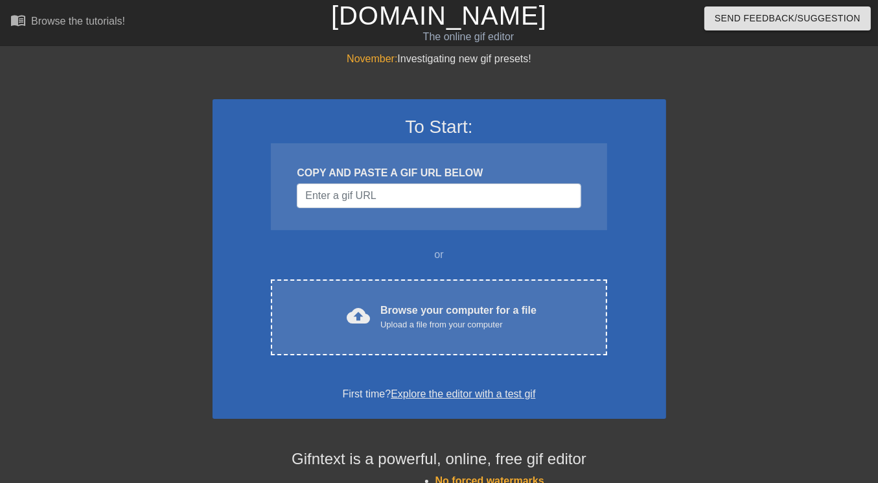
click at [454, 394] on link "Explore the editor with a test gif" at bounding box center [463, 393] width 145 height 11
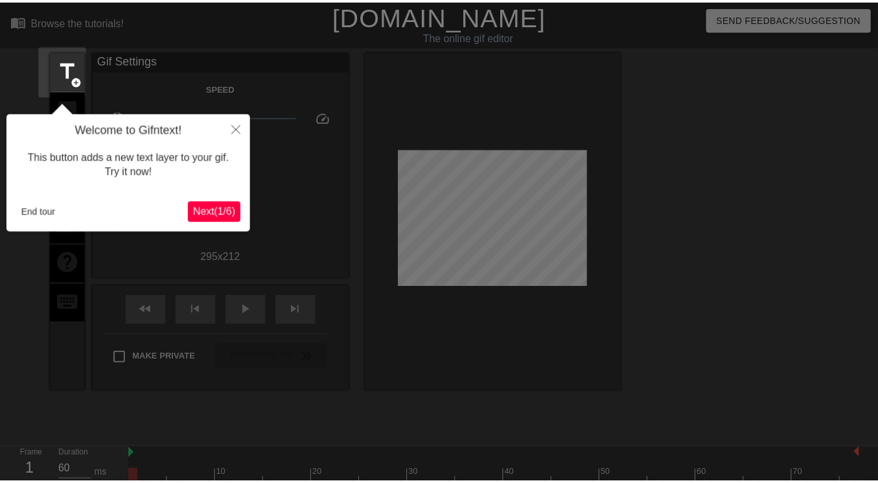
scroll to position [31, 0]
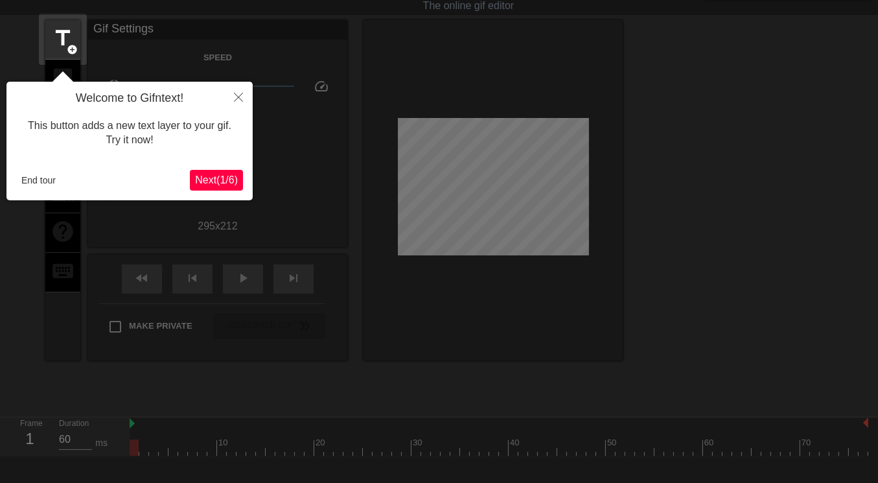
click at [202, 177] on span "Next ( 1 / 6 )" at bounding box center [216, 179] width 43 height 11
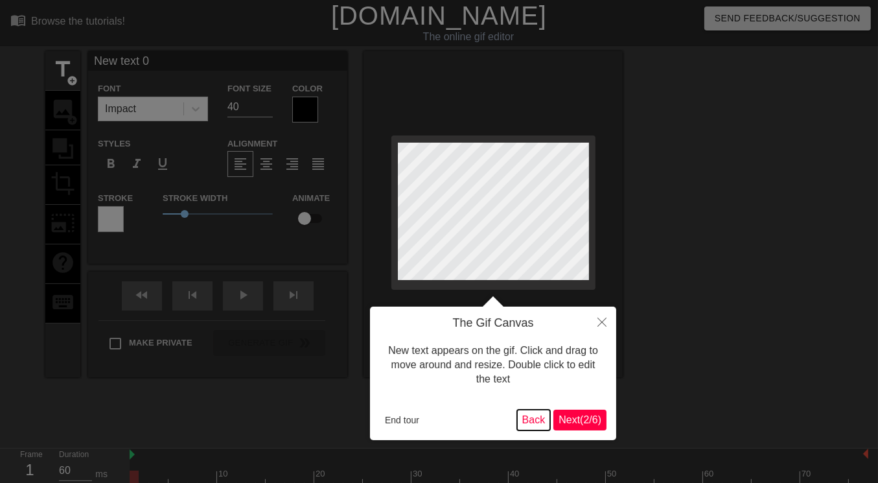
click at [529, 423] on button "Back" at bounding box center [534, 420] width 34 height 21
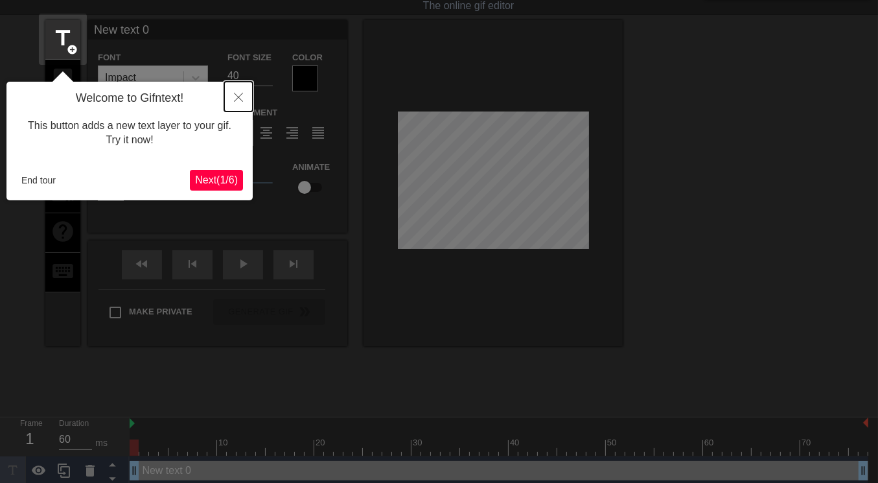
click at [241, 97] on icon "Close" at bounding box center [238, 97] width 9 height 9
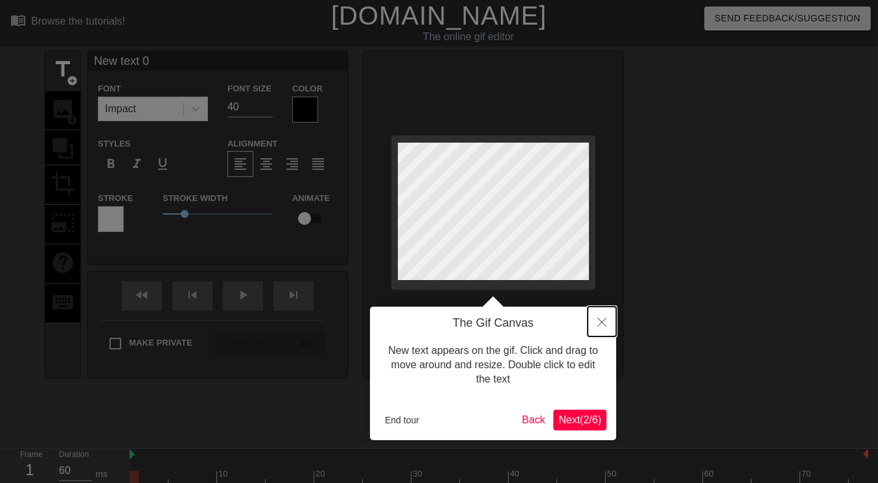
click at [597, 319] on icon "Close" at bounding box center [601, 322] width 9 height 9
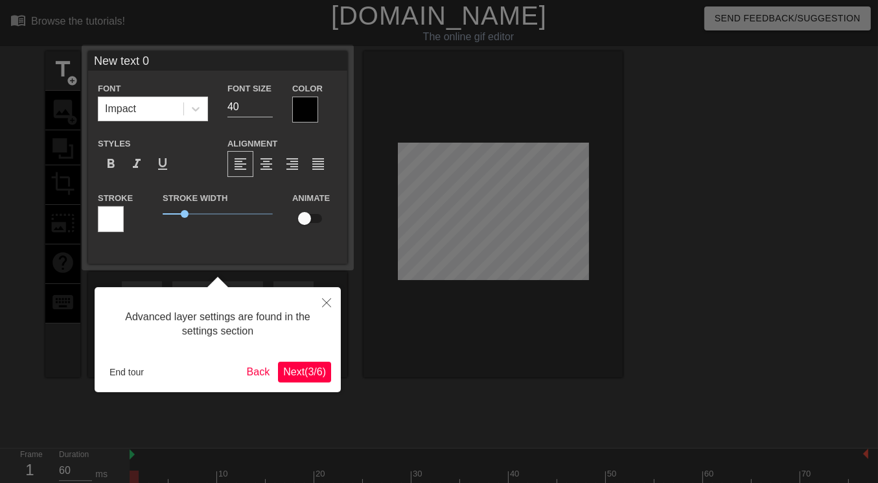
scroll to position [31, 0]
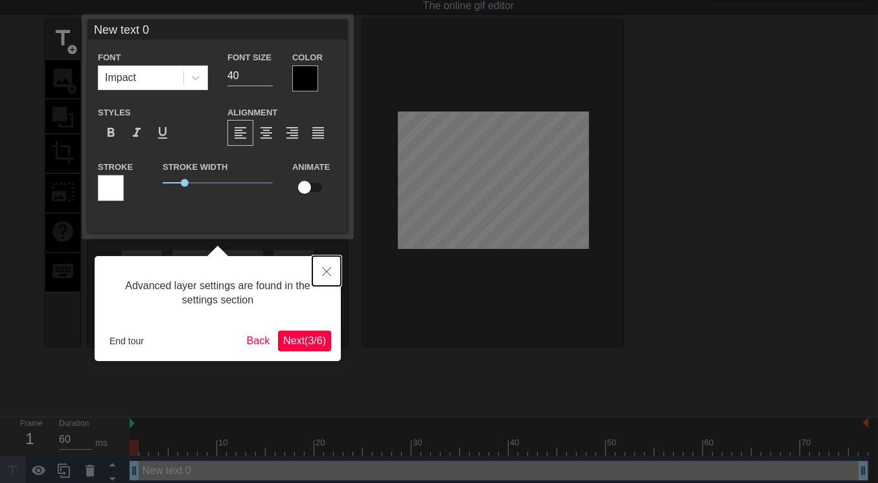
click at [327, 273] on icon "Close" at bounding box center [326, 271] width 9 height 9
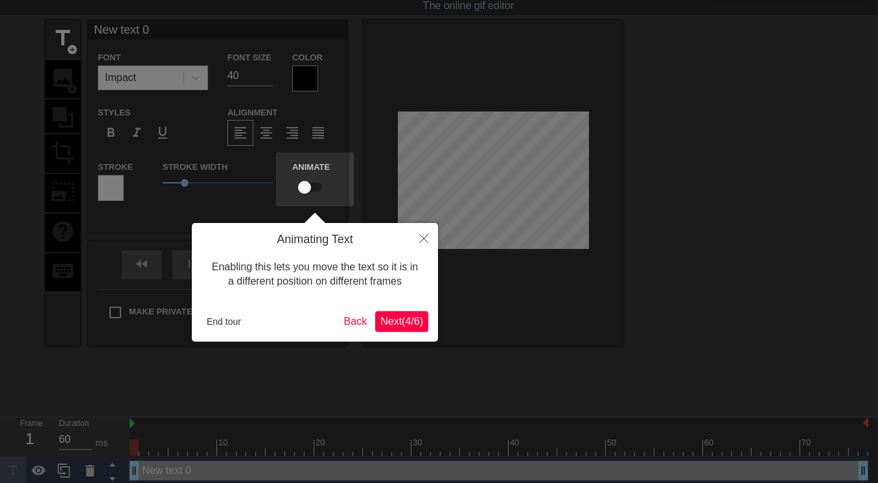
scroll to position [0, 0]
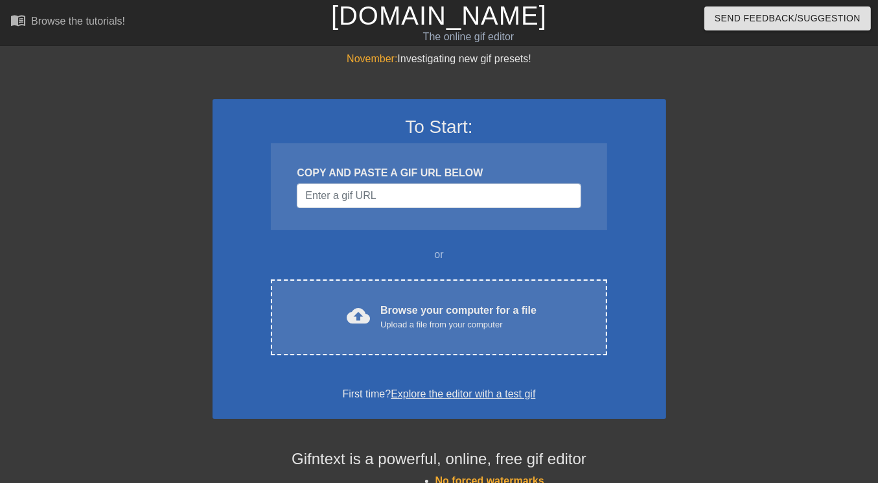
click at [481, 392] on link "Explore the editor with a test gif" at bounding box center [463, 393] width 145 height 11
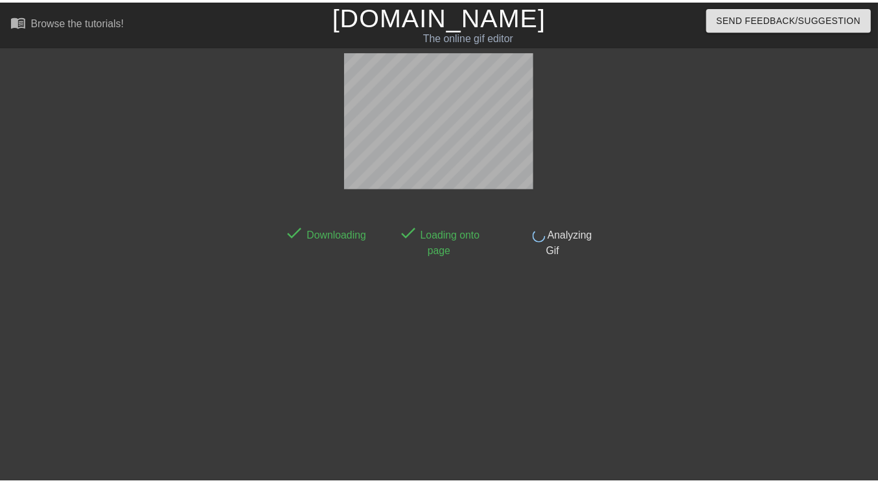
scroll to position [31, 0]
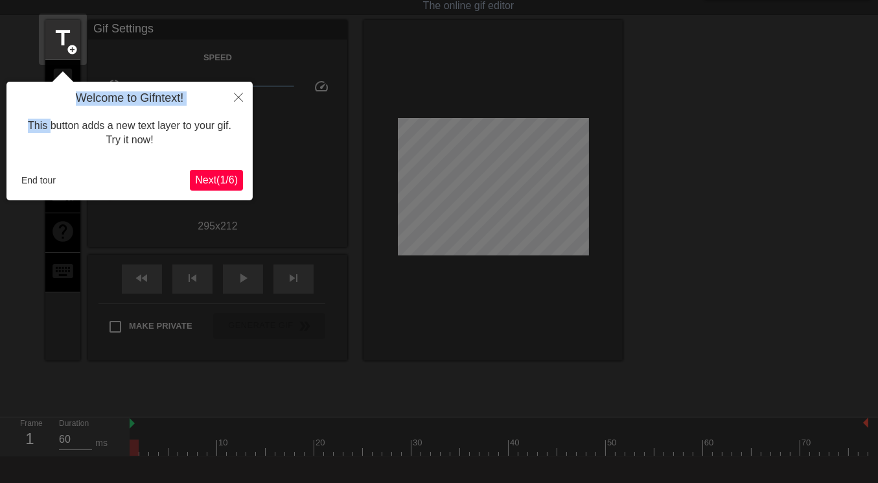
click at [49, 106] on div "Welcome to Gifntext! This button adds a new text layer to your gif. Try it now!" at bounding box center [129, 125] width 227 height 69
click at [231, 96] on button "Close" at bounding box center [238, 97] width 29 height 30
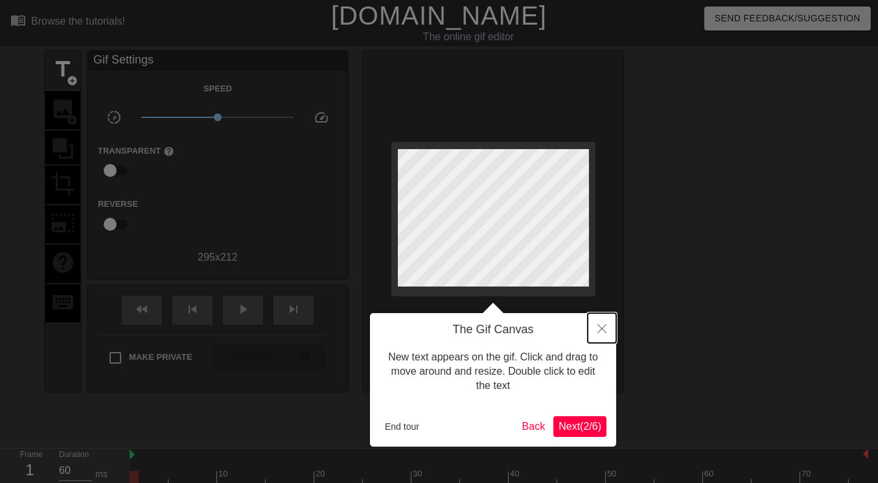
click at [600, 329] on icon "Close" at bounding box center [601, 328] width 9 height 9
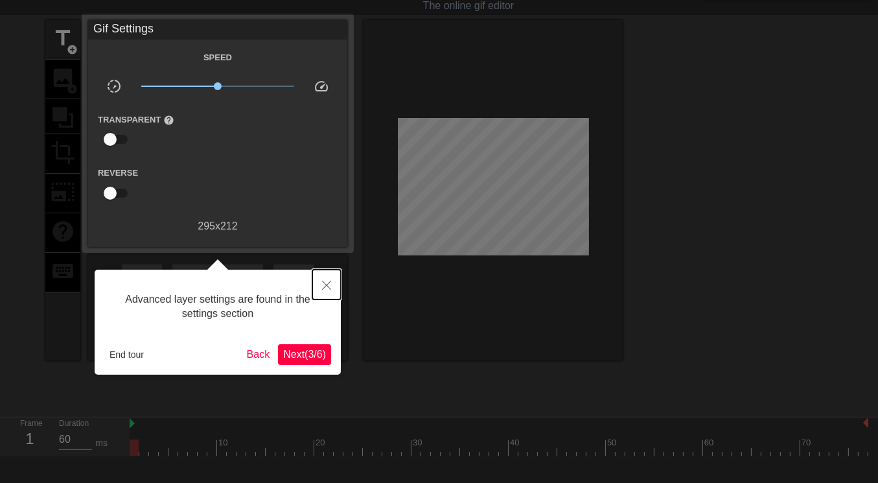
click at [330, 284] on icon "Close" at bounding box center [326, 285] width 9 height 9
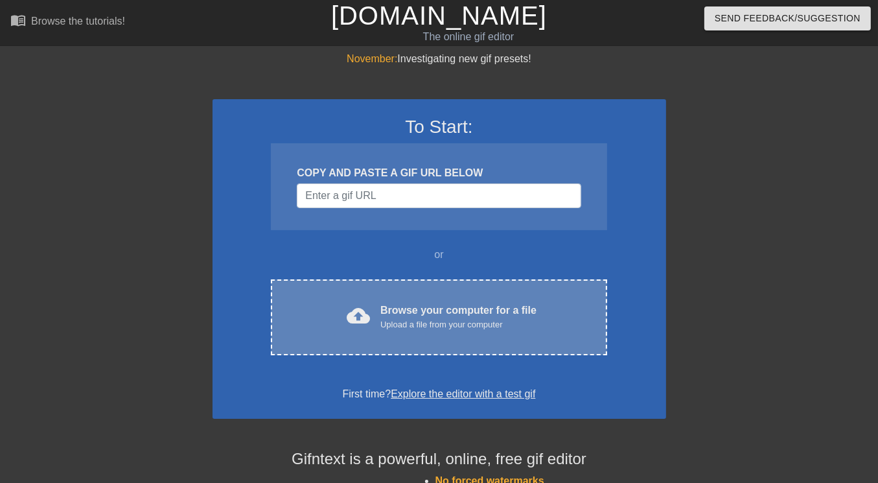
click at [354, 312] on span "cloud_upload" at bounding box center [358, 315] width 23 height 23
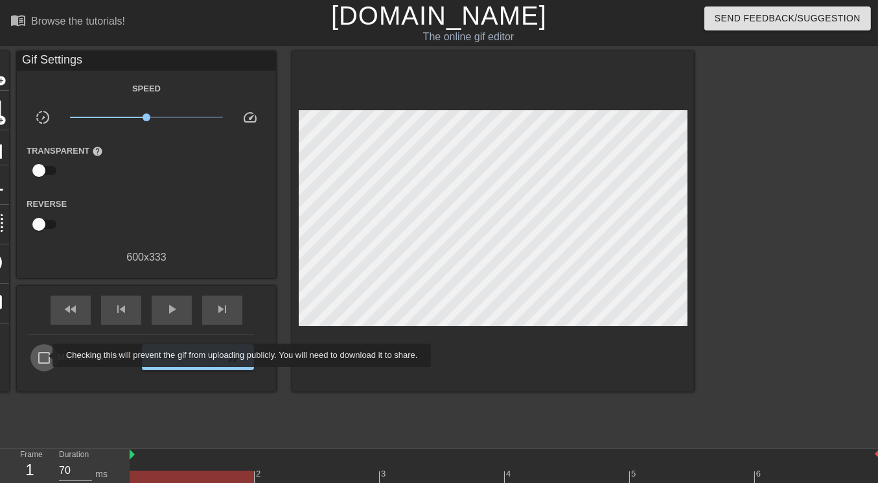
click at [44, 355] on input "Make Private" at bounding box center [43, 357] width 27 height 27
checkbox input "true"
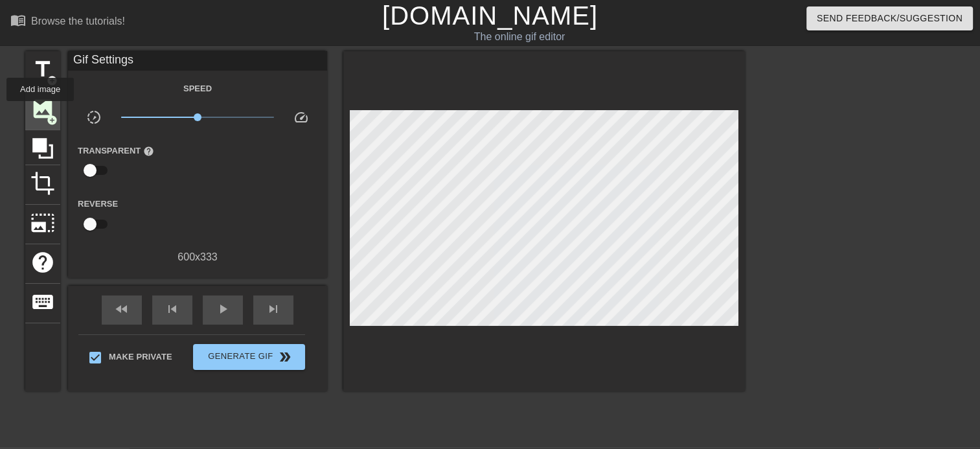
click at [40, 110] on span "image" at bounding box center [42, 109] width 25 height 25
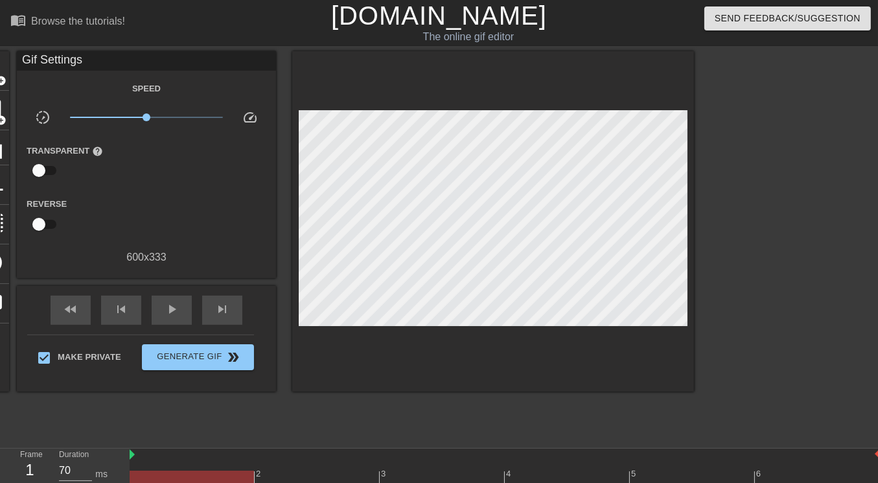
drag, startPoint x: 211, startPoint y: 17, endPoint x: 262, endPoint y: 17, distance: 51.2
click at [336, 0] on html "menu_book Browse the tutorials! Gifntext.com The online gif editor Send Feedbac…" at bounding box center [439, 258] width 878 height 516
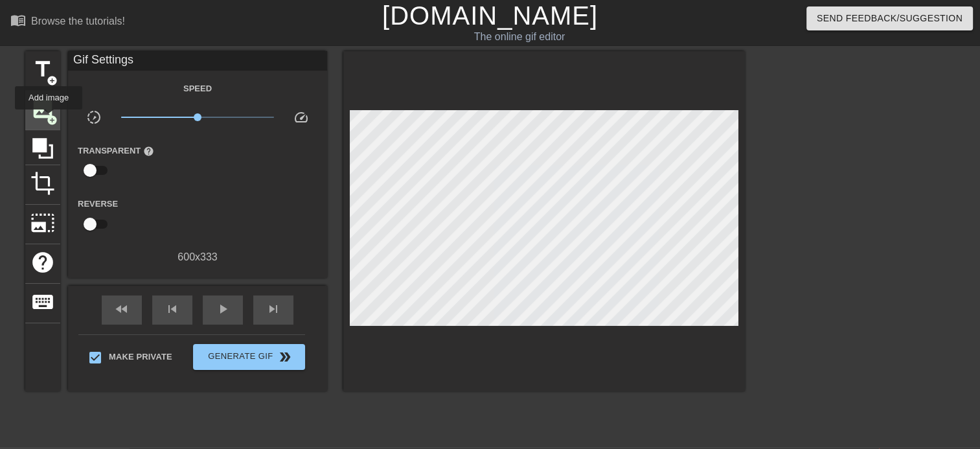
click at [49, 119] on span "add_circle" at bounding box center [52, 120] width 11 height 11
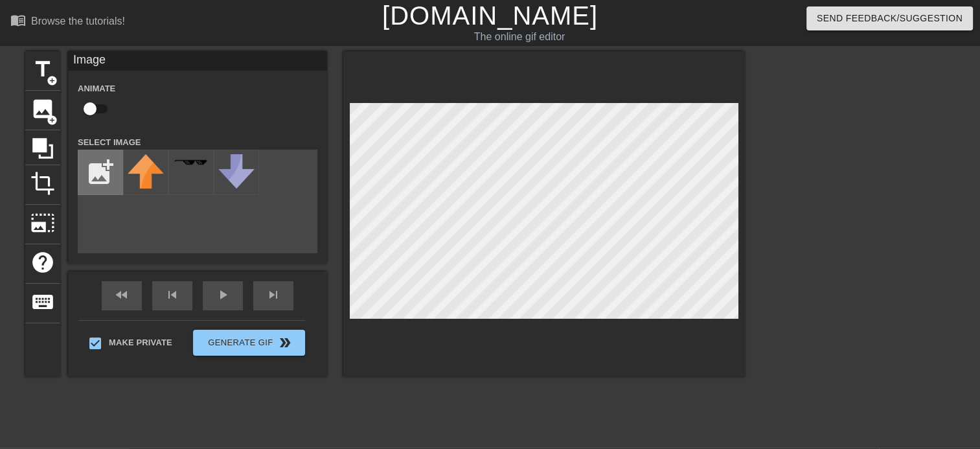
click at [106, 166] on input "file" at bounding box center [100, 172] width 44 height 44
type input "C:\fakepath\sc5-07-12 123721.png"
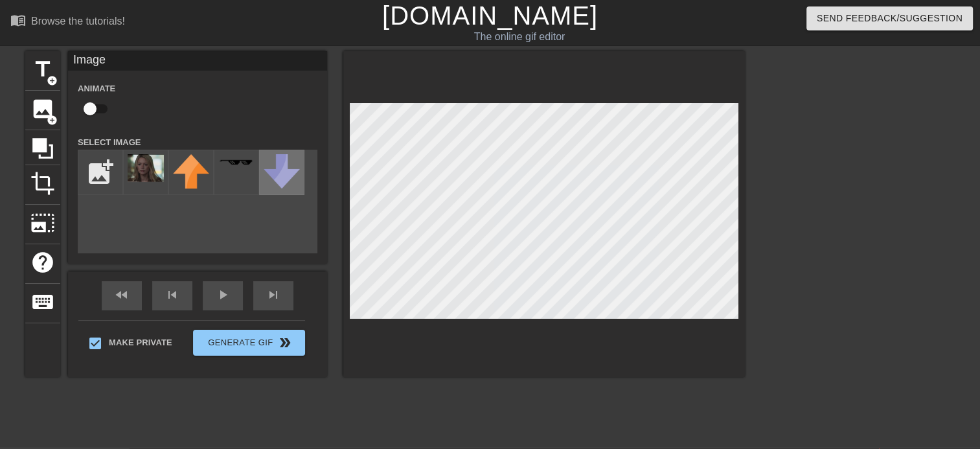
click at [285, 179] on img at bounding box center [282, 171] width 36 height 34
click at [283, 177] on img at bounding box center [282, 171] width 36 height 34
click at [153, 171] on img at bounding box center [146, 168] width 36 height 28
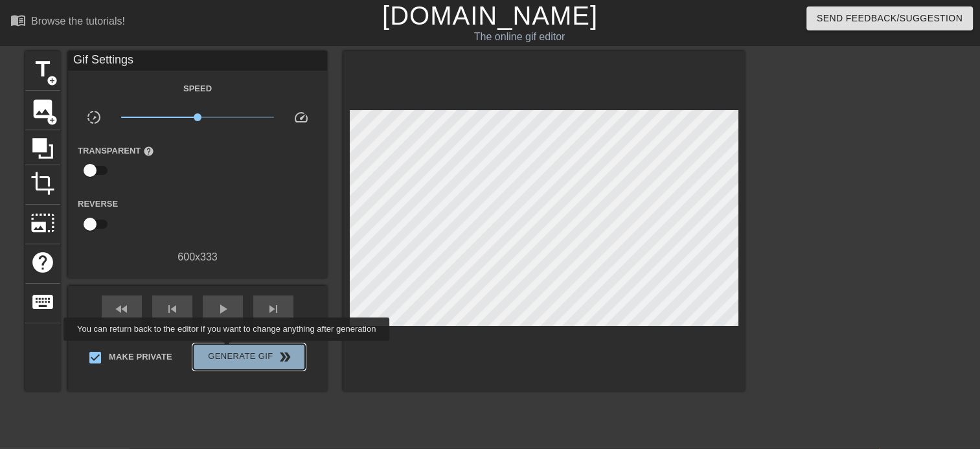
click at [228, 350] on button "Generate Gif double_arrow" at bounding box center [249, 357] width 112 height 26
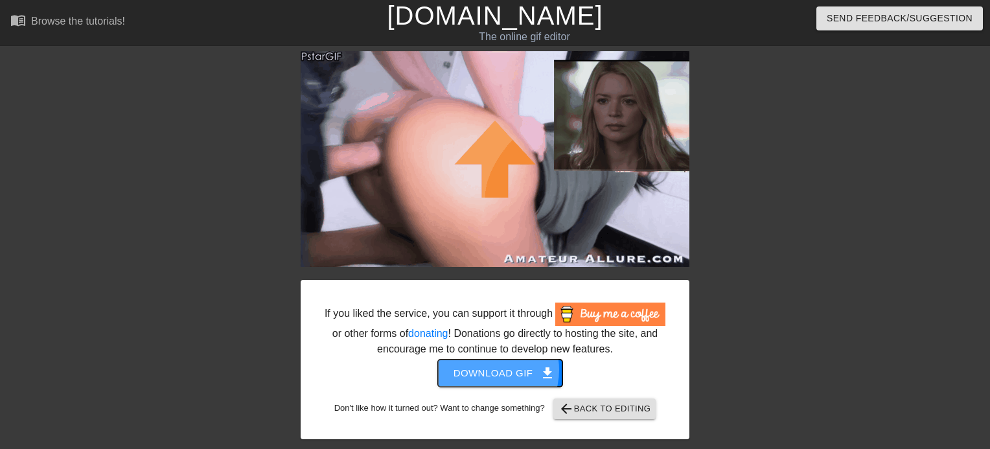
click at [487, 370] on span "Download gif get_app" at bounding box center [501, 373] width 94 height 17
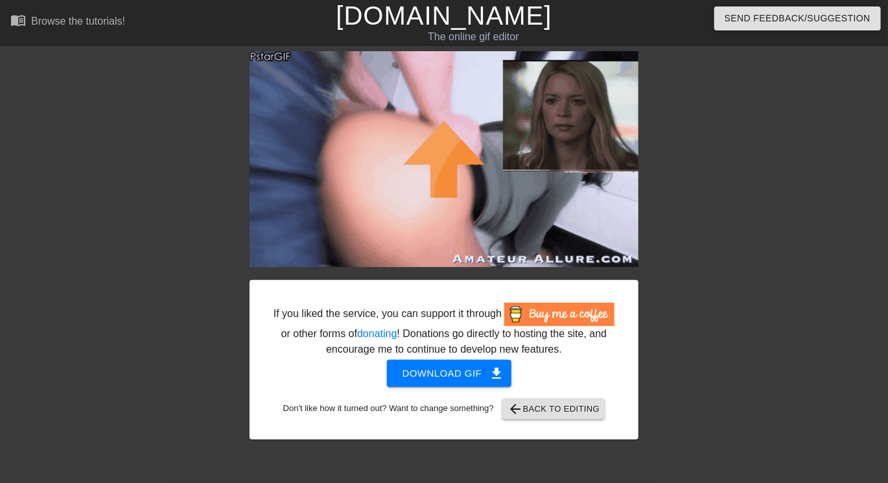
click at [435, 167] on img at bounding box center [443, 159] width 389 height 216
